Goal: Task Accomplishment & Management: Use online tool/utility

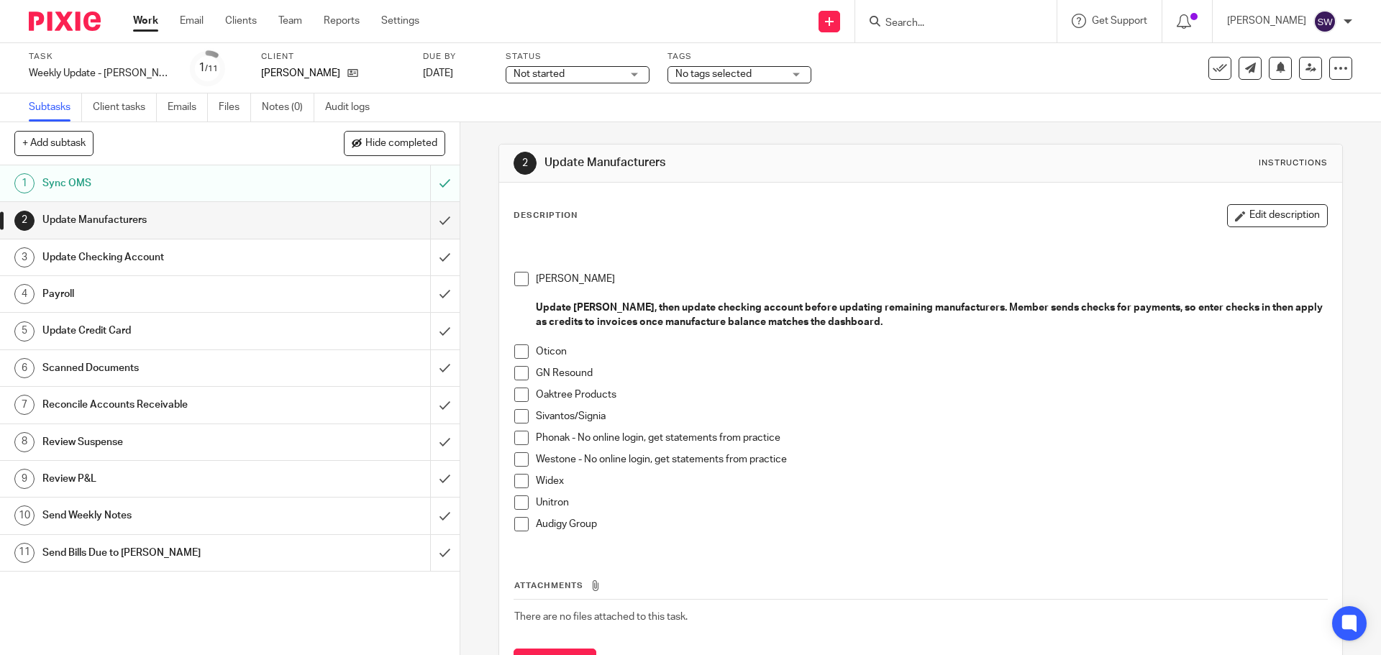
click at [520, 281] on span at bounding box center [521, 279] width 14 height 14
click at [515, 359] on li "Oticon" at bounding box center [920, 356] width 812 height 22
click at [517, 345] on span at bounding box center [521, 352] width 14 height 14
click at [516, 377] on span at bounding box center [521, 373] width 14 height 14
click at [519, 393] on span at bounding box center [521, 395] width 14 height 14
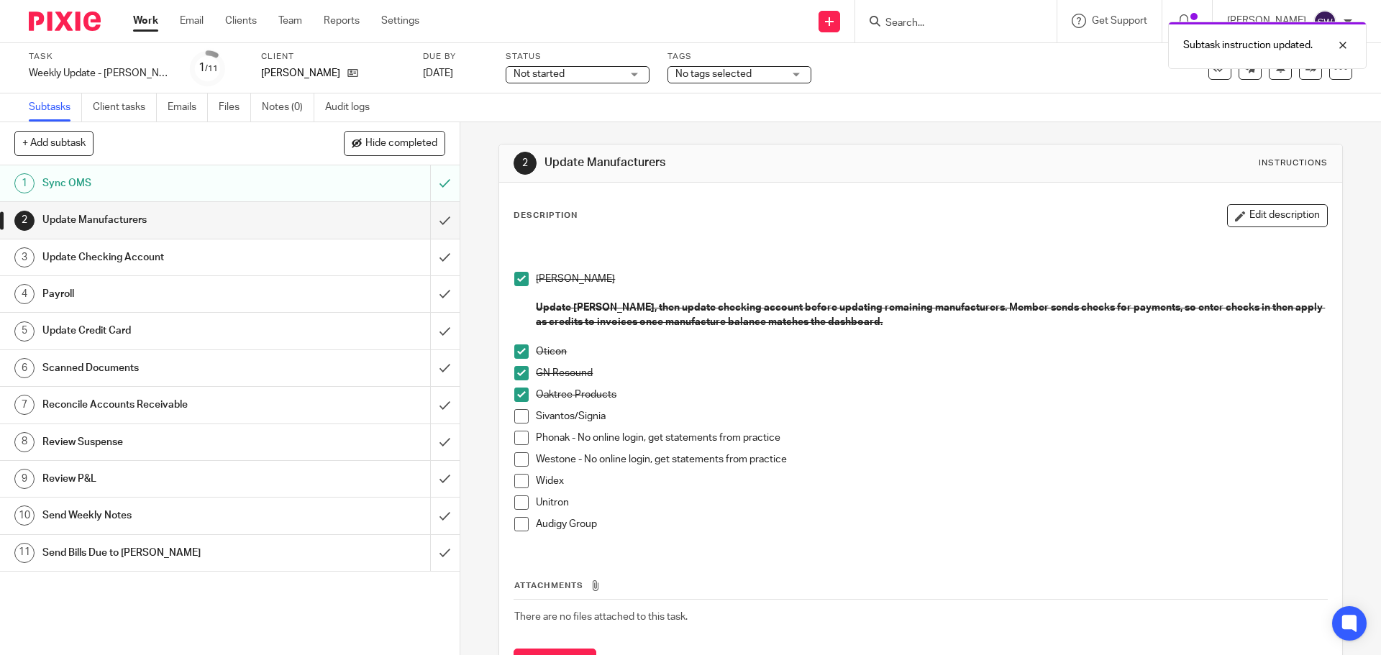
click at [521, 415] on span at bounding box center [521, 416] width 14 height 14
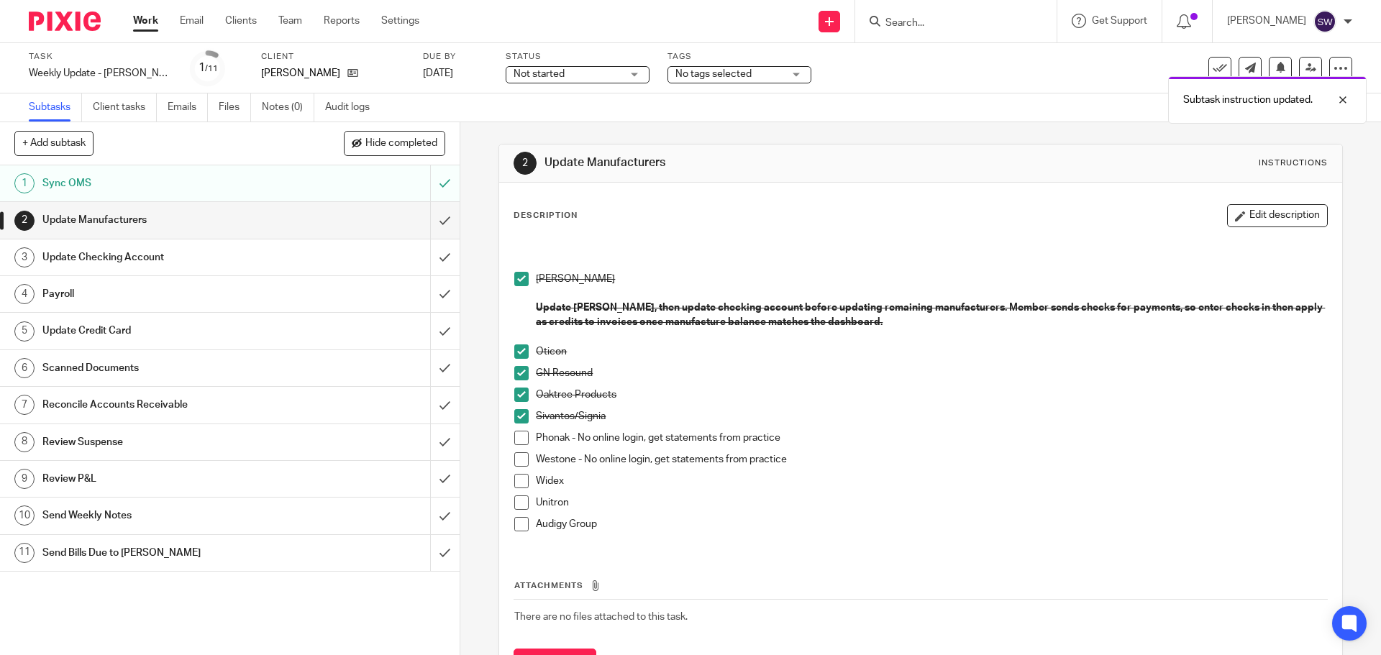
click at [518, 440] on span at bounding box center [521, 438] width 14 height 14
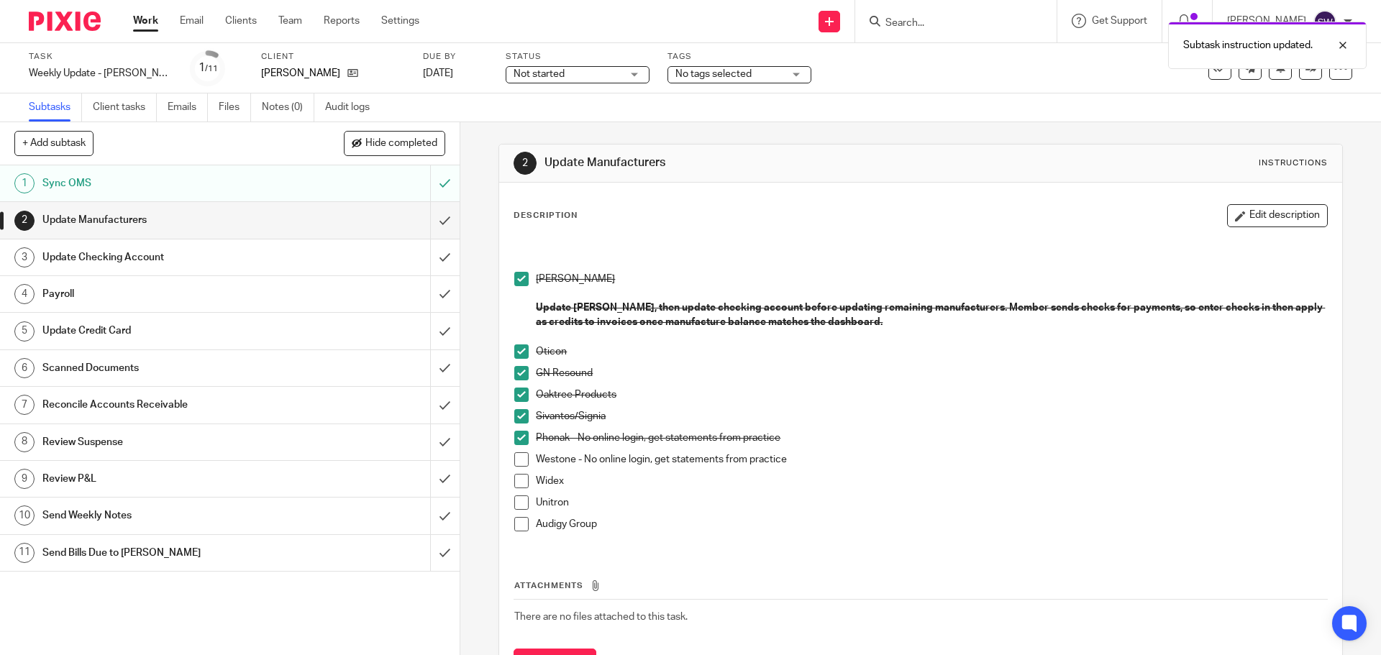
click at [516, 460] on span at bounding box center [521, 459] width 14 height 14
click at [519, 481] on span at bounding box center [521, 481] width 14 height 14
click at [516, 501] on span at bounding box center [521, 503] width 14 height 14
click at [519, 522] on span at bounding box center [521, 524] width 14 height 14
click at [432, 222] on input "submit" at bounding box center [230, 220] width 460 height 36
